Goal: Obtain resource: Download file/media

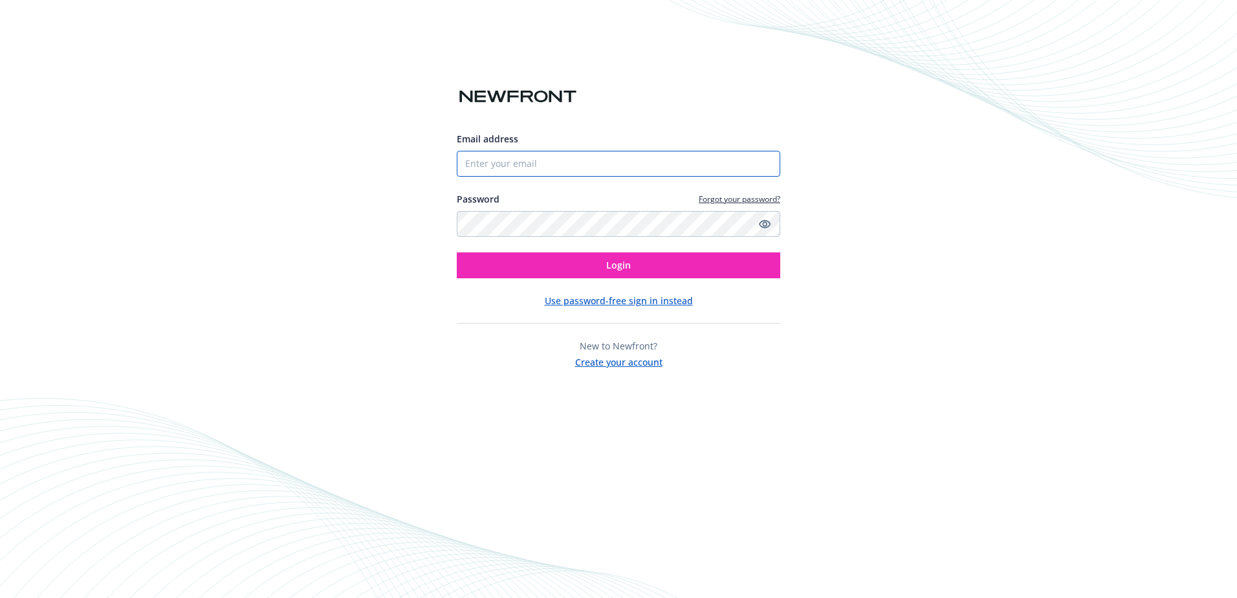
click at [553, 164] on input "Email address" at bounding box center [619, 164] width 324 height 26
type input "[EMAIL_ADDRESS][DOMAIN_NAME]"
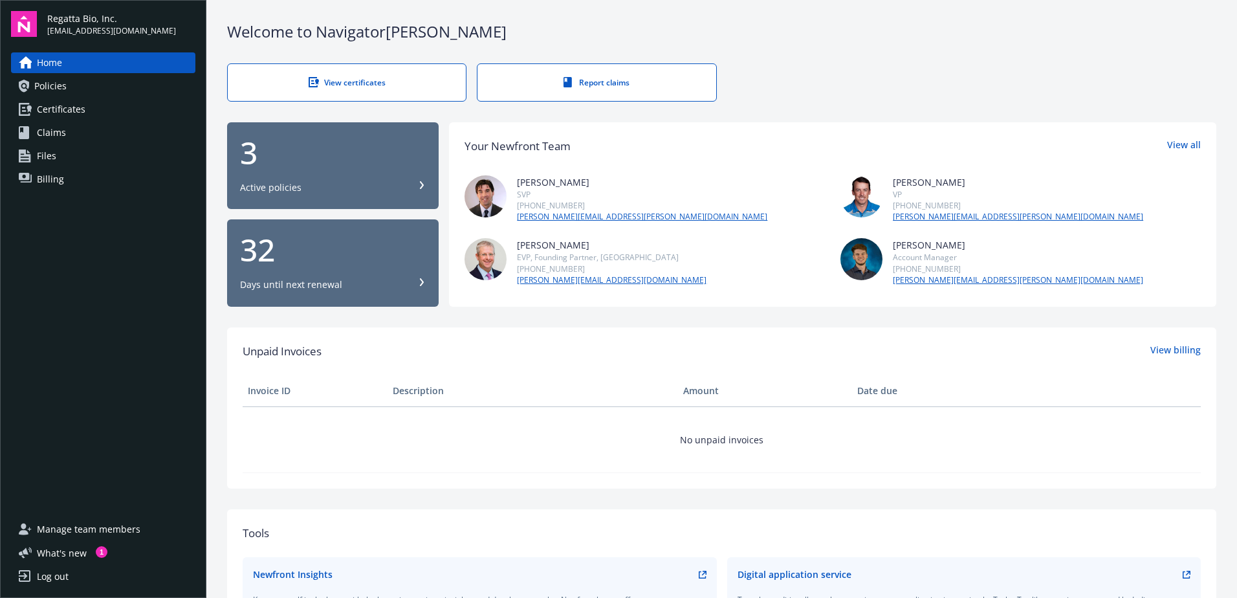
click at [90, 87] on link "Policies" at bounding box center [103, 86] width 184 height 21
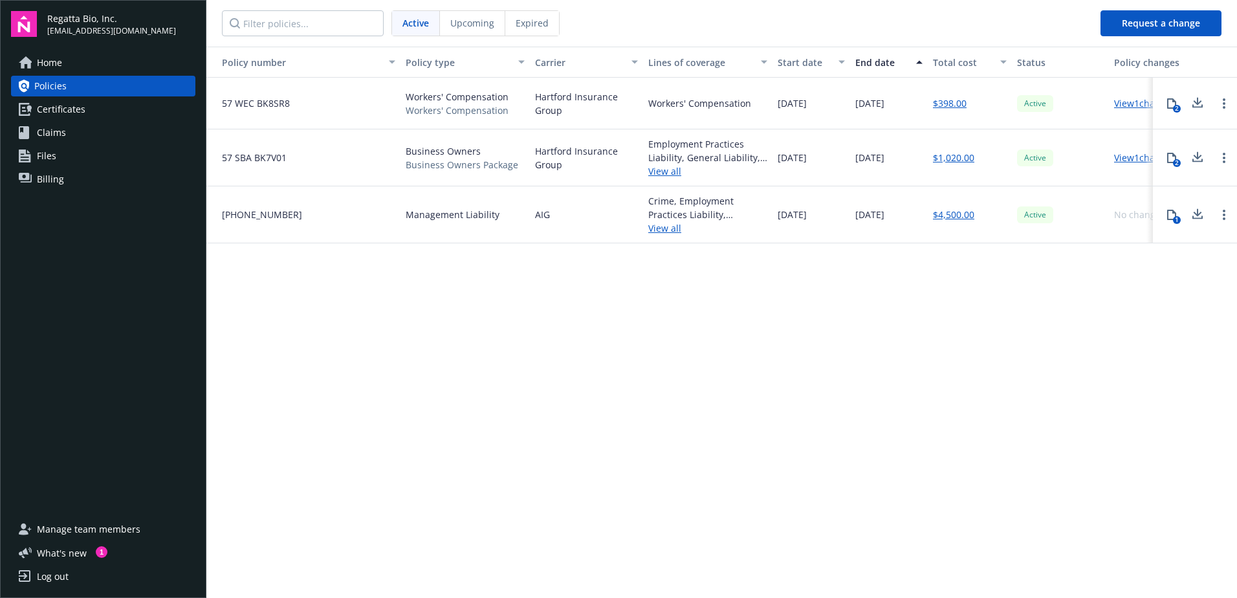
click at [938, 105] on link "$398.00" at bounding box center [950, 103] width 34 height 14
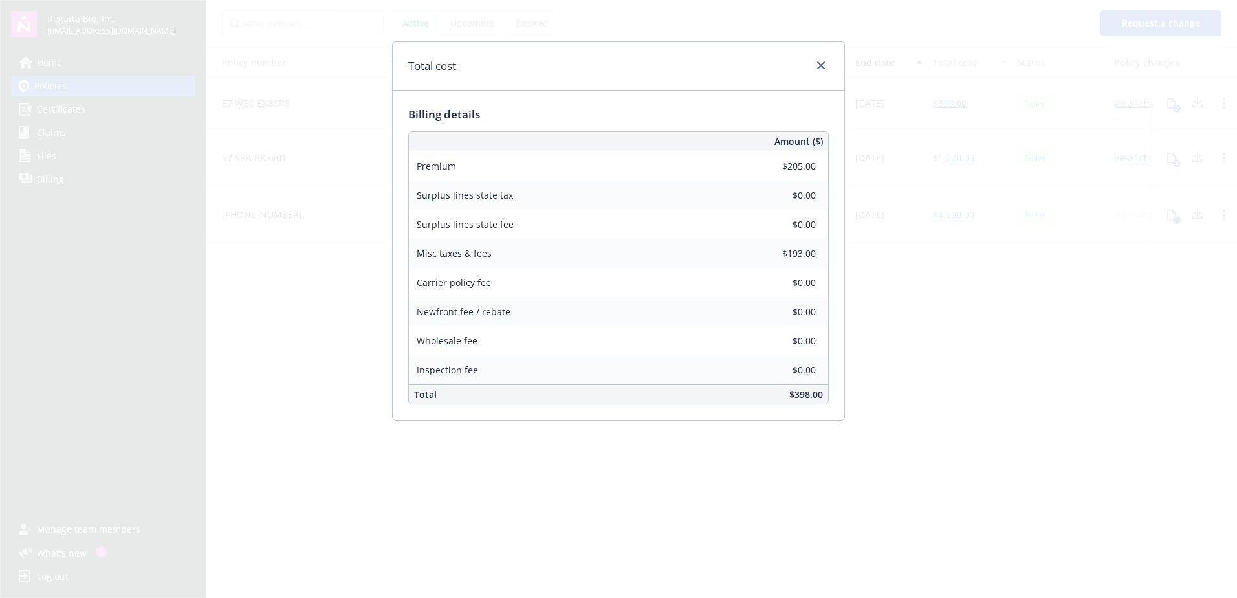
click at [813, 71] on div at bounding box center [818, 66] width 21 height 17
click at [823, 67] on icon "close" at bounding box center [821, 65] width 8 height 8
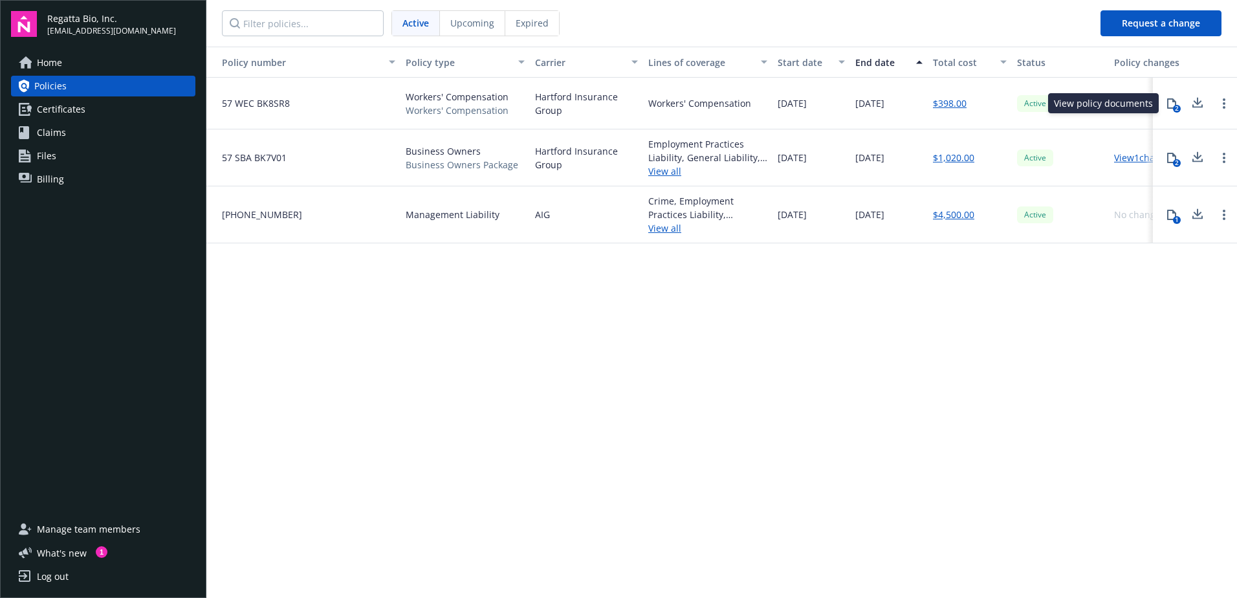
click at [1170, 102] on icon at bounding box center [1172, 103] width 10 height 10
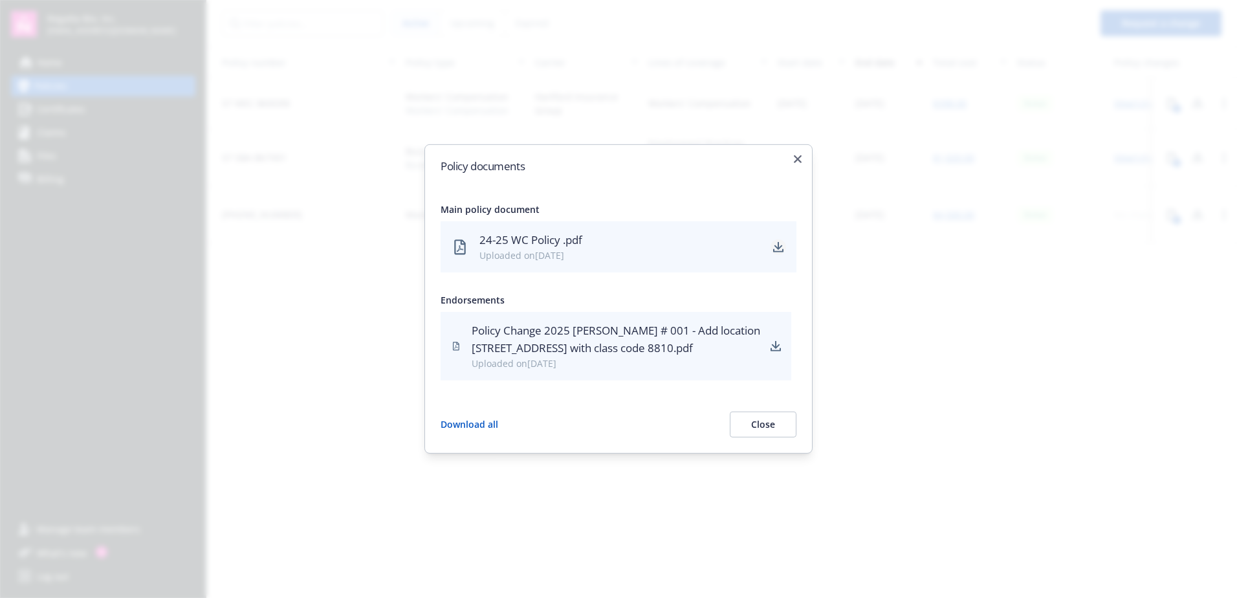
click at [776, 247] on icon "download" at bounding box center [779, 246] width 8 height 8
click at [805, 168] on div "Policy documents Main policy document 24-25 WC Policy .pdf Uploaded on [DATE] E…" at bounding box center [619, 298] width 388 height 309
click at [797, 159] on icon "button" at bounding box center [798, 159] width 8 height 8
